Goal: Check status: Check status

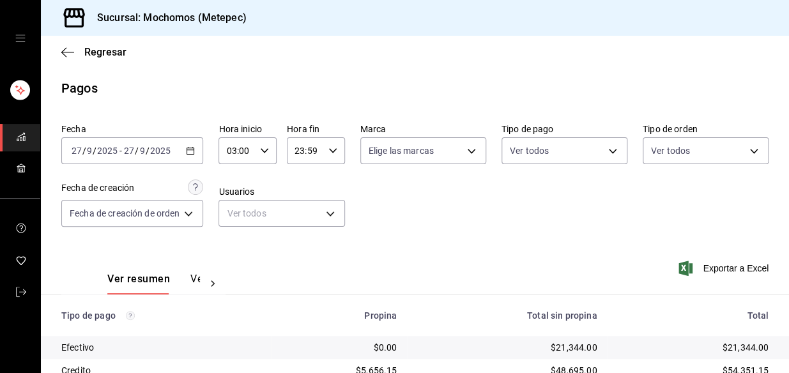
scroll to position [214, 0]
click at [271, 142] on div "03:00 Hora inicio" at bounding box center [247, 150] width 58 height 27
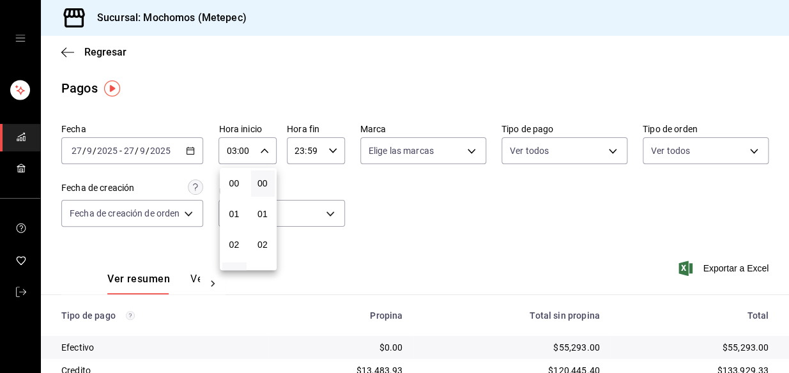
scroll to position [92, 0]
click at [322, 144] on div at bounding box center [394, 186] width 789 height 373
click at [332, 148] on icon "button" at bounding box center [332, 150] width 9 height 9
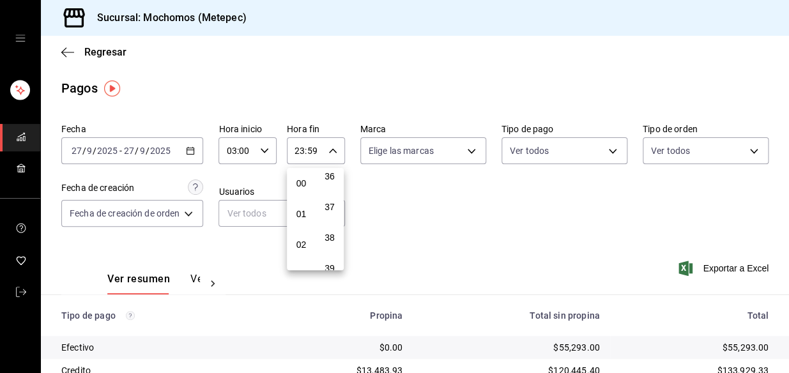
scroll to position [57, 0]
click at [298, 209] on button "03" at bounding box center [301, 218] width 24 height 26
type input "03:59"
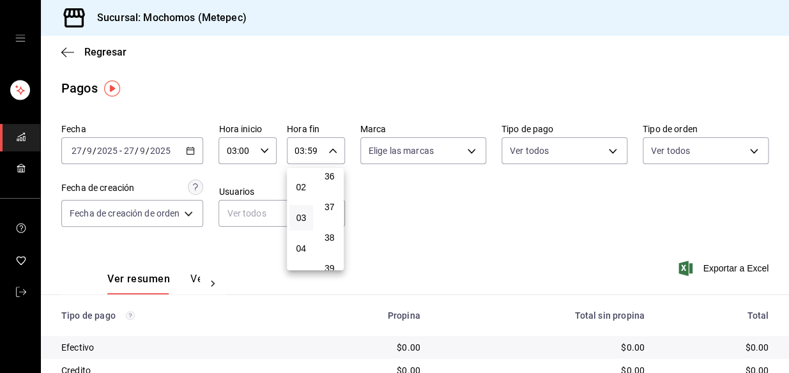
click at [492, 217] on div at bounding box center [394, 186] width 789 height 373
click at [393, 221] on div "Fecha 2025-09-27 27 / 9 / 2025 - 2025-09-27 27 / 9 / 2025 Hora inicio 03:00 Hor…" at bounding box center [414, 180] width 707 height 124
click at [190, 155] on div "2025-09-27 27 / 9 / 2025 - 2025-09-27 27 / 9 / 2025" at bounding box center [132, 150] width 142 height 27
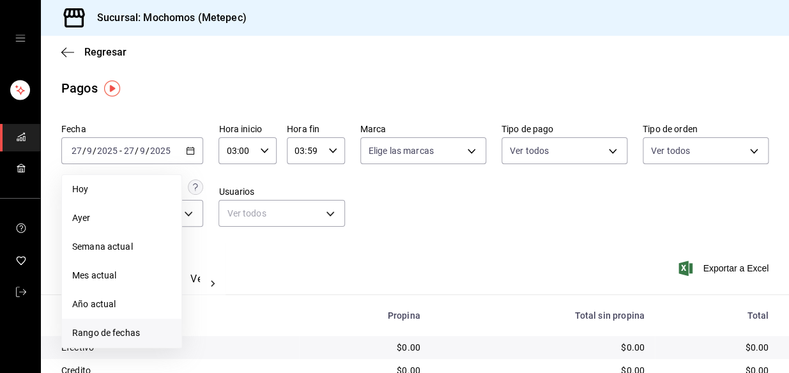
click at [94, 333] on span "Rango de fechas" at bounding box center [121, 332] width 99 height 13
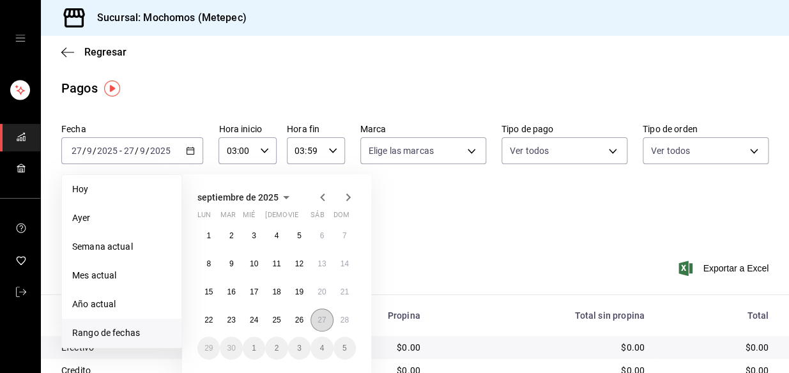
click at [316, 322] on button "27" at bounding box center [321, 319] width 22 height 23
click at [338, 319] on button "28" at bounding box center [344, 319] width 22 height 23
type input "00:00"
type input "23:59"
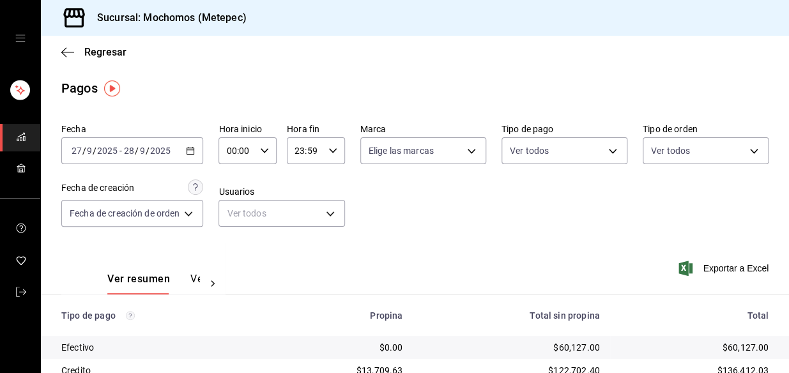
click at [265, 156] on div "00:00 Hora inicio" at bounding box center [247, 150] width 58 height 27
click at [239, 248] on button "02" at bounding box center [234, 245] width 24 height 26
click at [234, 225] on button "03" at bounding box center [234, 218] width 24 height 26
type input "03:00"
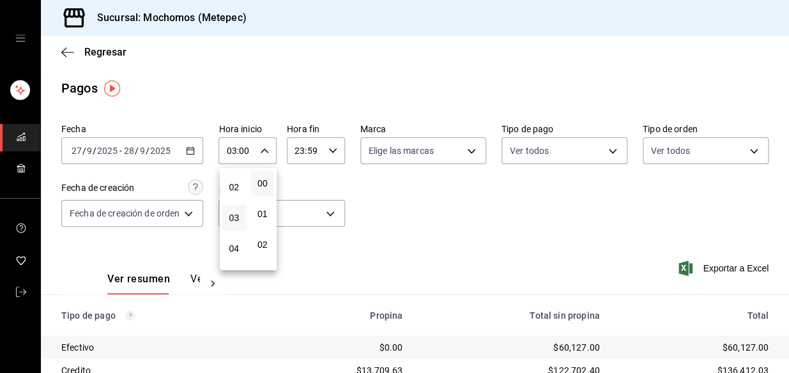
click at [340, 151] on div at bounding box center [394, 186] width 789 height 373
click at [328, 149] on icon "button" at bounding box center [332, 150] width 9 height 9
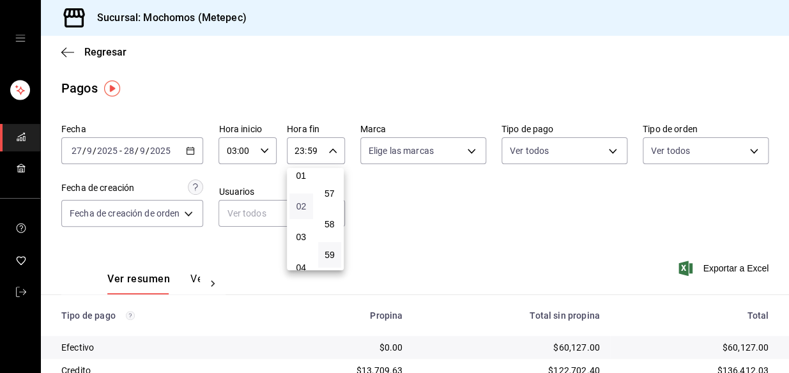
scroll to position [57, 0]
click at [303, 224] on button "03" at bounding box center [301, 218] width 24 height 26
type input "03:59"
click at [358, 312] on div "Propina" at bounding box center [340, 315] width 125 height 10
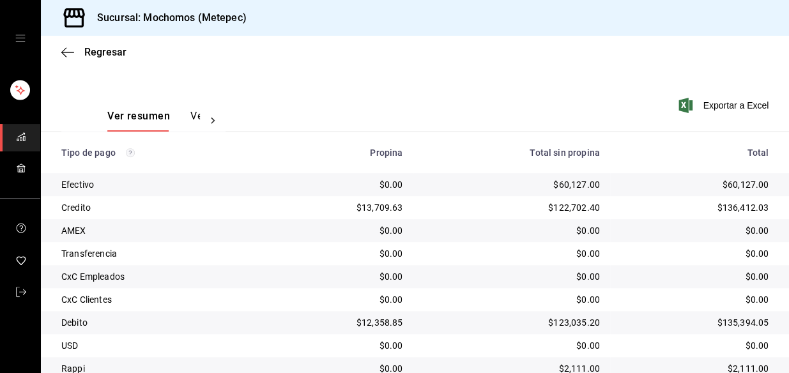
scroll to position [214, 0]
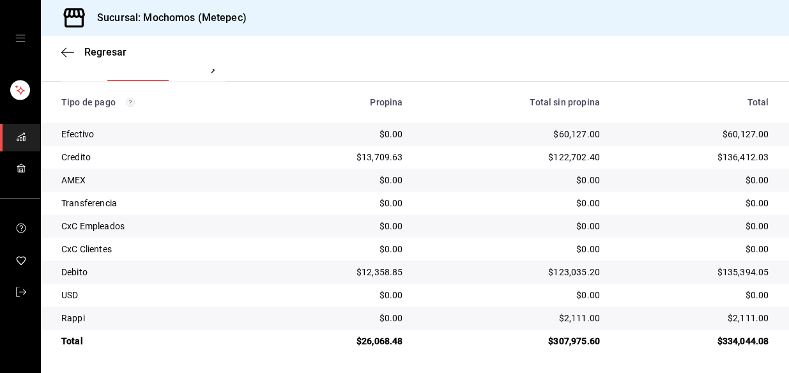
click at [657, 337] on div "$334,044.08" at bounding box center [694, 341] width 148 height 13
